Goal: Find specific page/section: Find specific page/section

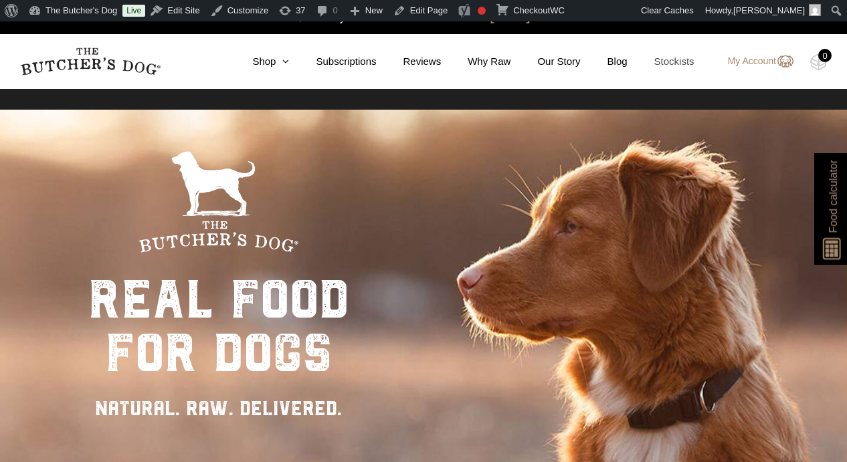
click at [667, 60] on link "Stockists" at bounding box center [660, 61] width 67 height 15
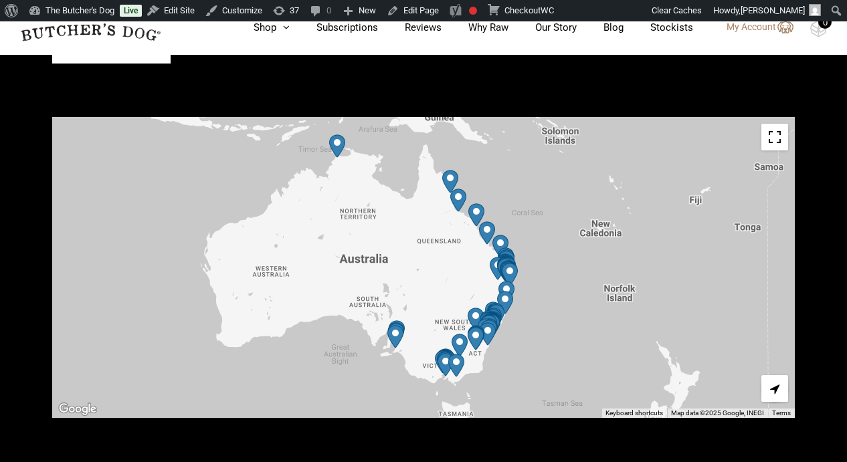
scroll to position [517, 0]
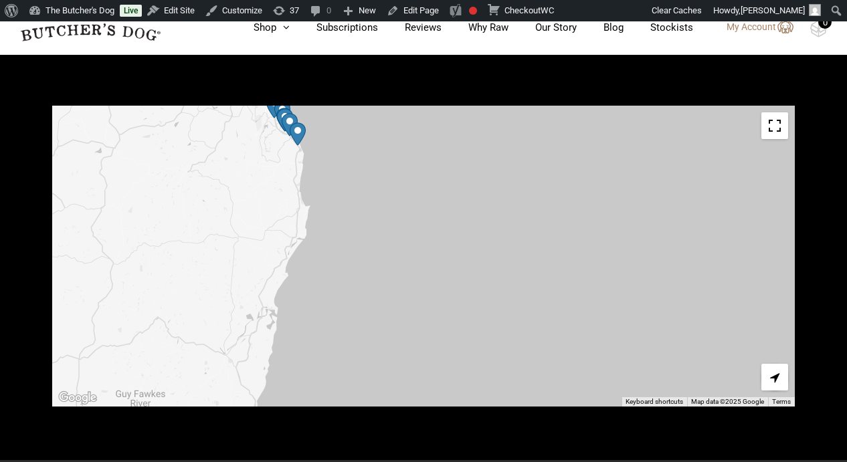
drag, startPoint x: 524, startPoint y: 249, endPoint x: 567, endPoint y: 177, distance: 83.1
click at [567, 177] on div at bounding box center [423, 256] width 742 height 301
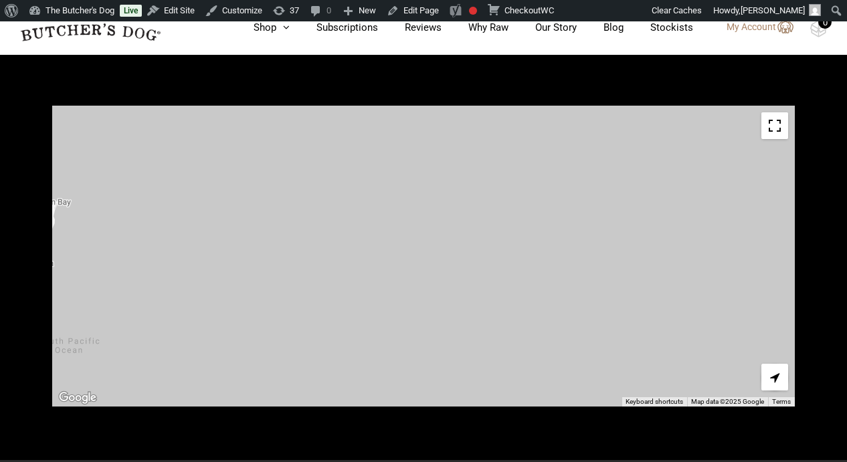
click at [719, 177] on div at bounding box center [423, 256] width 742 height 301
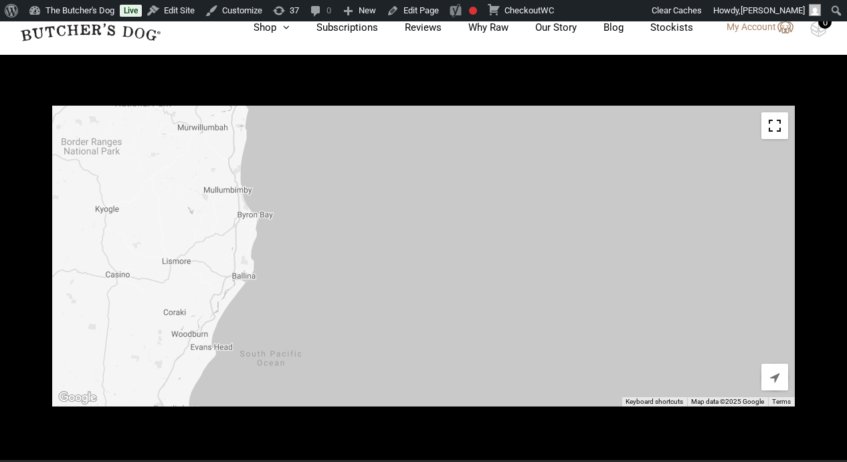
drag, startPoint x: 510, startPoint y: 187, endPoint x: 714, endPoint y: 199, distance: 205.0
click at [714, 200] on div at bounding box center [423, 256] width 742 height 301
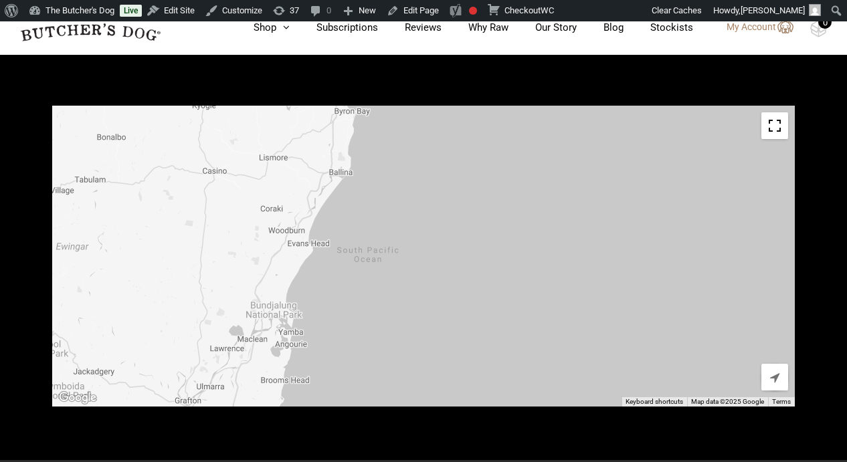
drag, startPoint x: 504, startPoint y: 199, endPoint x: 602, endPoint y: 94, distance: 143.9
click at [602, 106] on div at bounding box center [423, 256] width 742 height 301
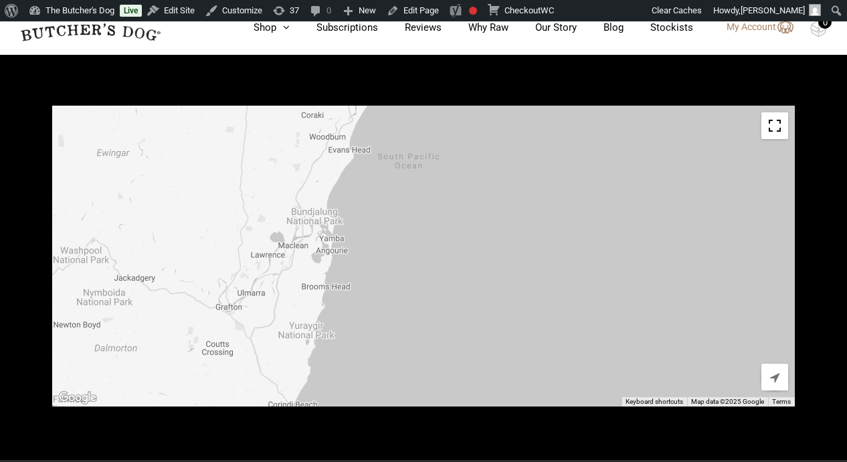
drag, startPoint x: 542, startPoint y: 223, endPoint x: 583, endPoint y: 124, distance: 106.5
click at [583, 124] on div at bounding box center [423, 256] width 742 height 301
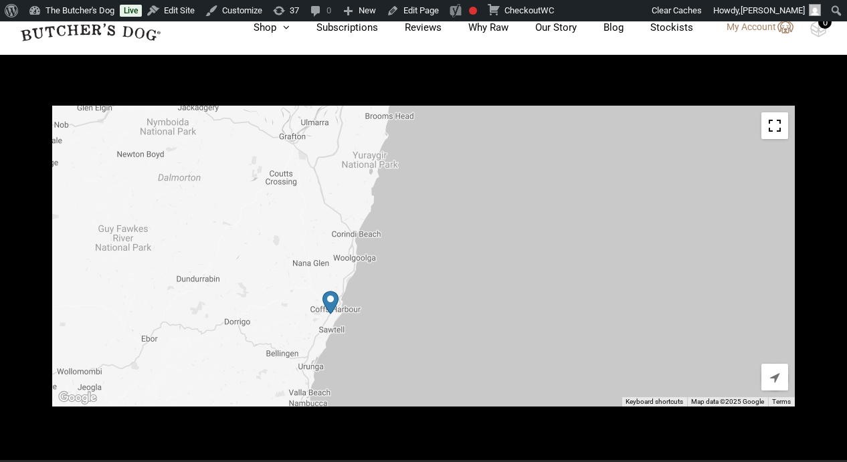
drag, startPoint x: 518, startPoint y: 245, endPoint x: 582, endPoint y: 74, distance: 183.5
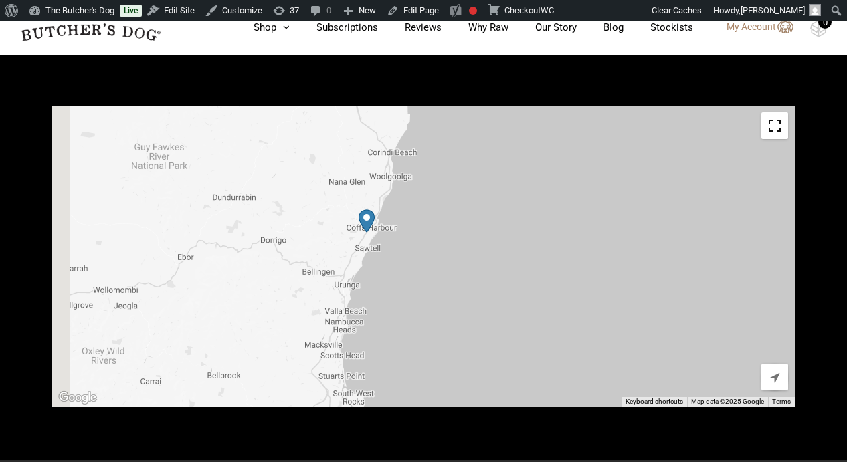
drag, startPoint x: 518, startPoint y: 224, endPoint x: 555, endPoint y: 140, distance: 91.4
click at [555, 140] on div at bounding box center [423, 256] width 742 height 301
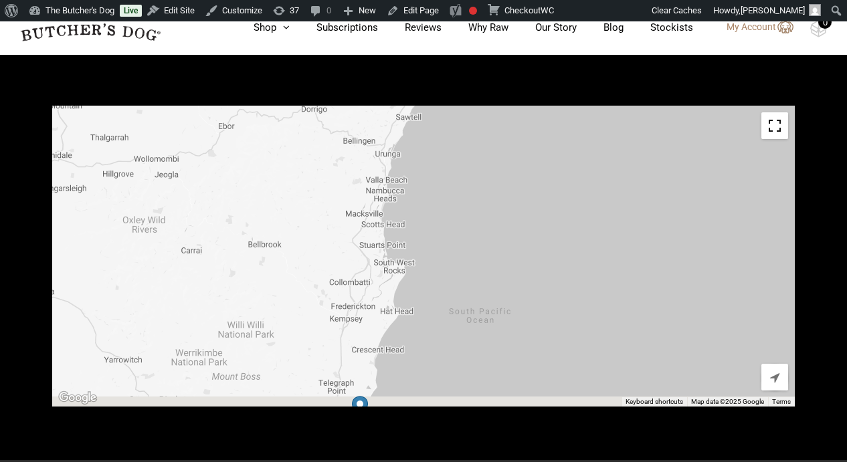
drag, startPoint x: 499, startPoint y: 248, endPoint x: 540, endPoint y: 114, distance: 140.1
click at [540, 114] on div at bounding box center [423, 256] width 742 height 301
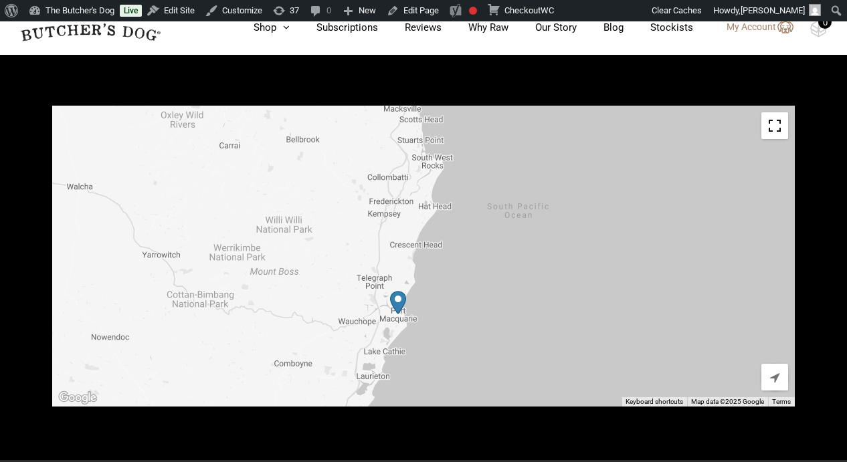
drag, startPoint x: 510, startPoint y: 206, endPoint x: 549, endPoint y: 98, distance: 114.5
click at [549, 106] on div at bounding box center [423, 256] width 742 height 301
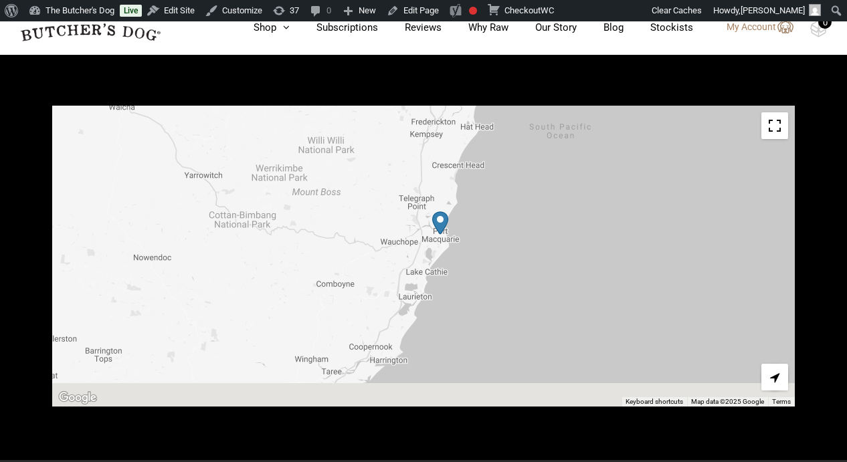
drag, startPoint x: 512, startPoint y: 223, endPoint x: 557, endPoint y: 136, distance: 97.8
click at [557, 136] on div at bounding box center [423, 256] width 742 height 301
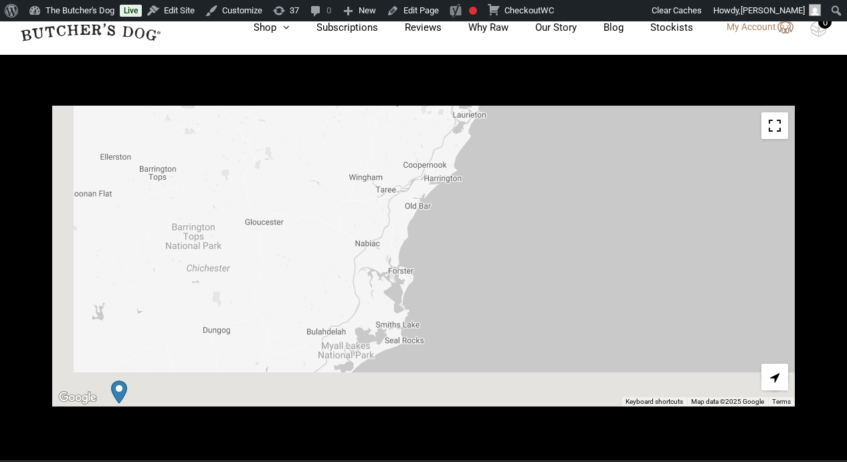
drag, startPoint x: 524, startPoint y: 224, endPoint x: 576, endPoint y: 46, distance: 185.2
